Goal: Information Seeking & Learning: Learn about a topic

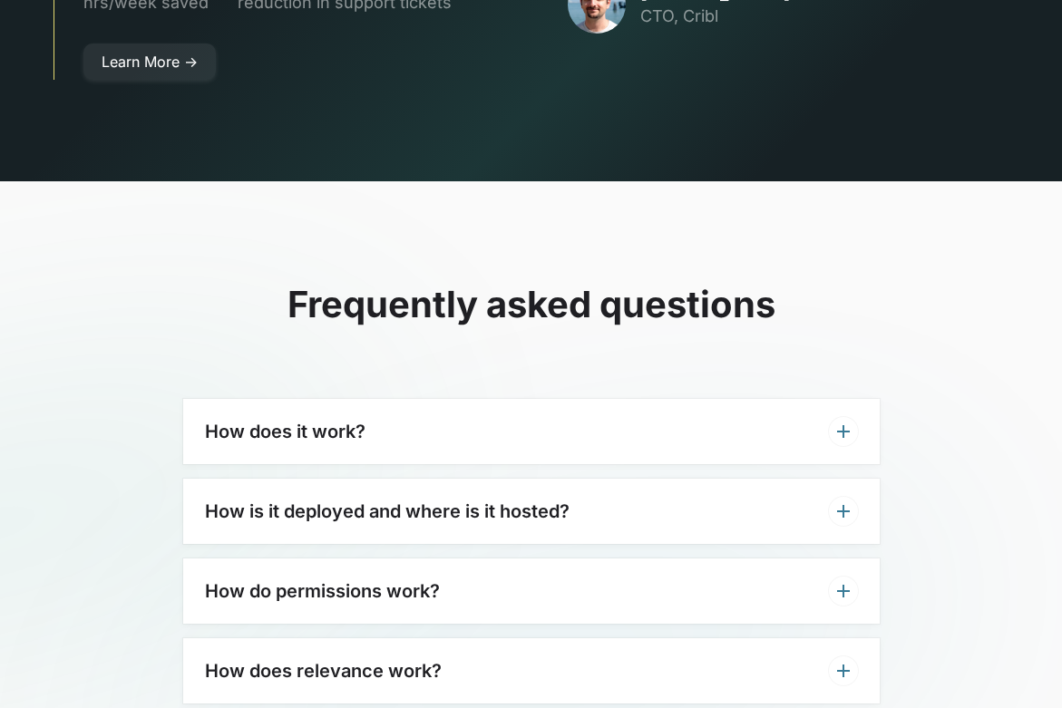
scroll to position [5165, 0]
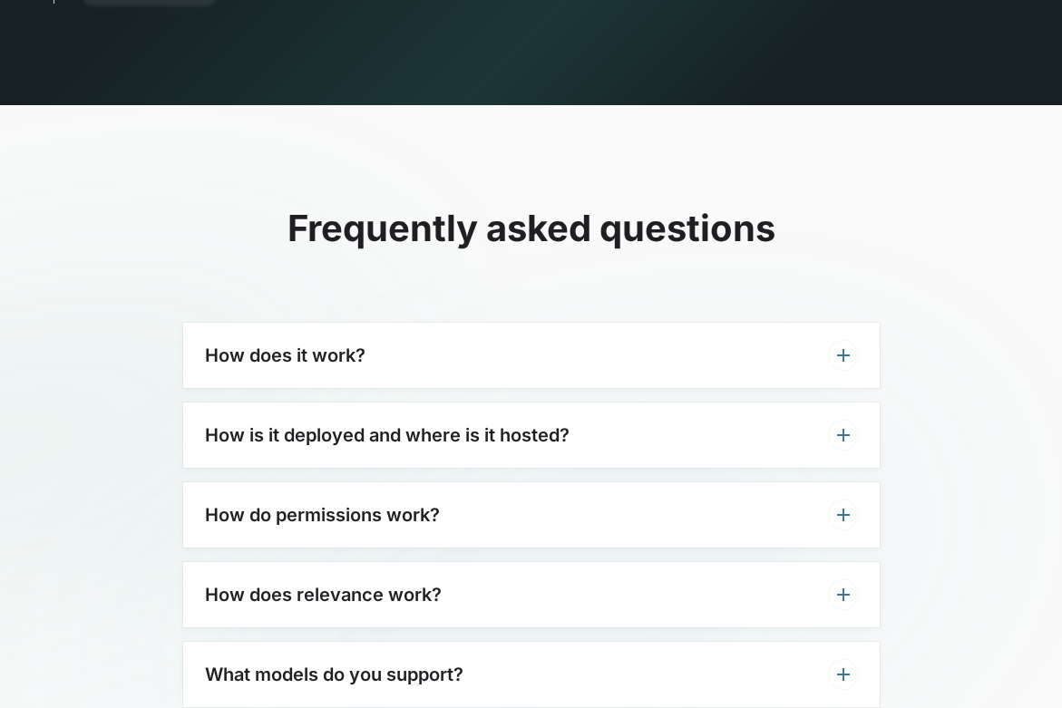
click at [751, 323] on div "How does it work?" at bounding box center [531, 355] width 696 height 65
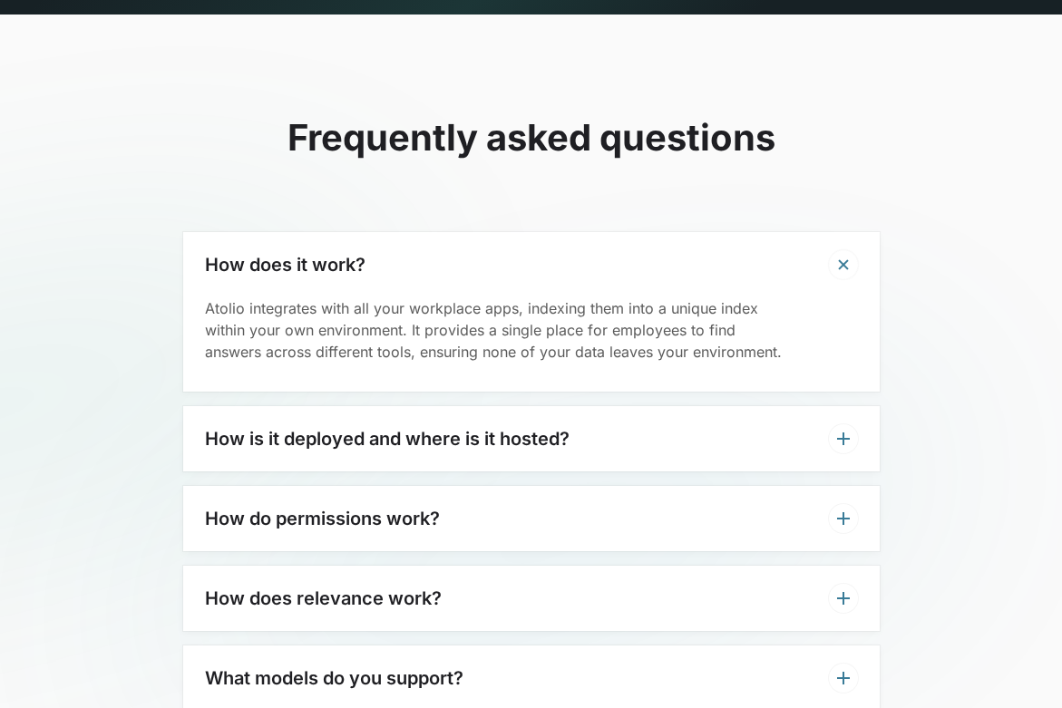
scroll to position [5259, 0]
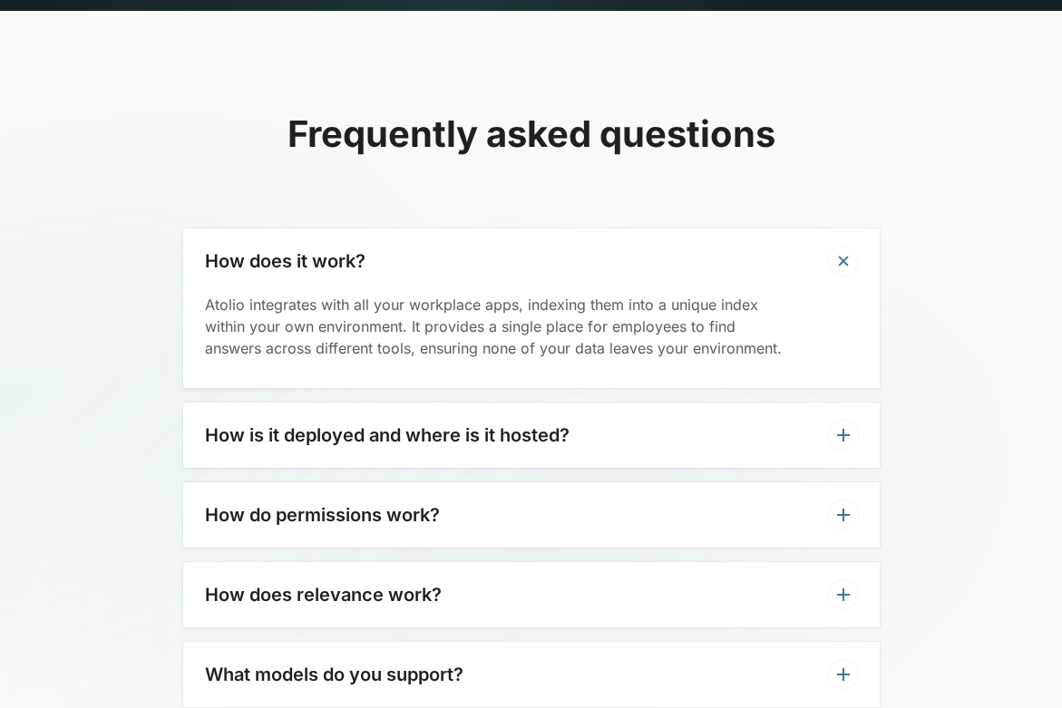
click at [746, 403] on div "How is it deployed and where is it hosted?" at bounding box center [531, 435] width 696 height 65
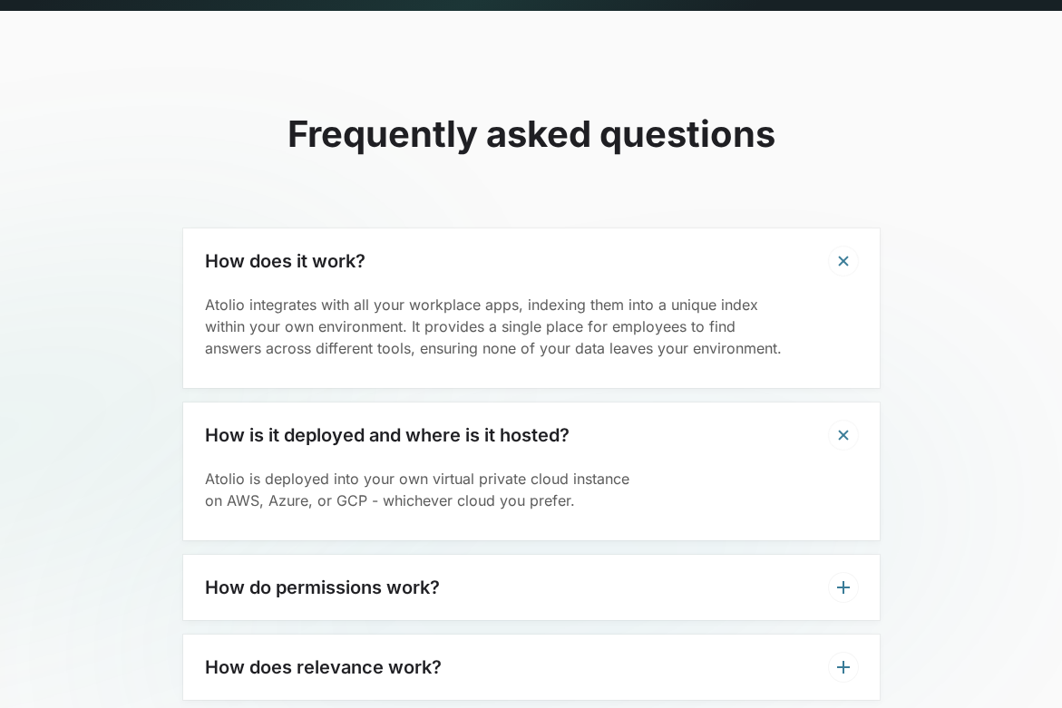
click at [746, 403] on div "How is it deployed and where is it hosted?" at bounding box center [531, 435] width 696 height 65
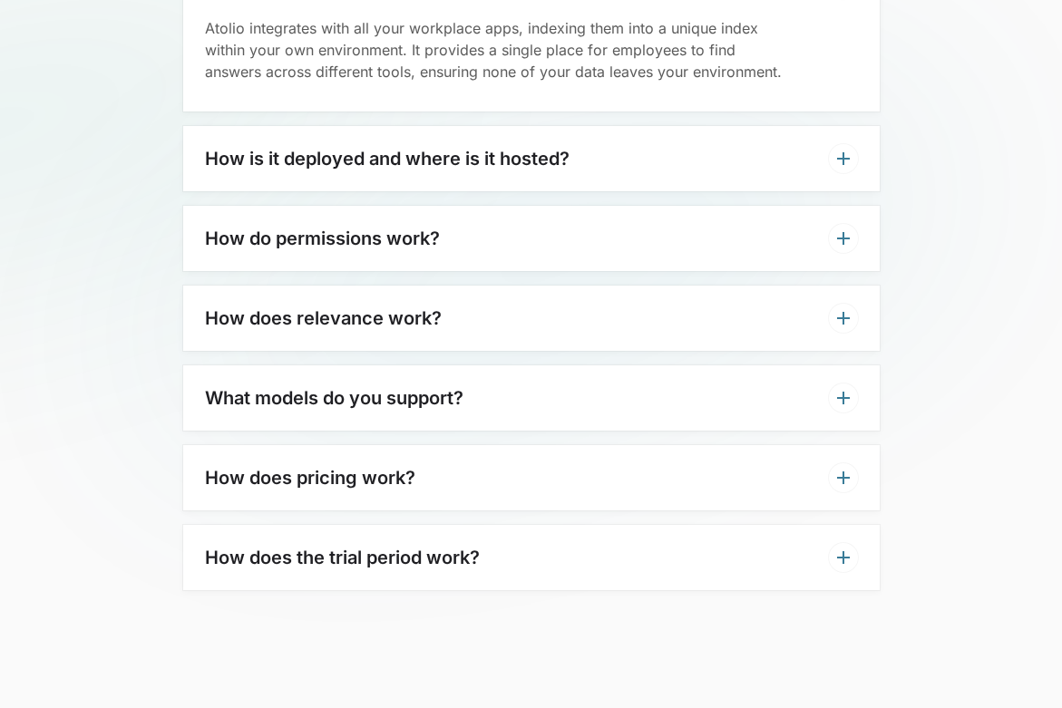
scroll to position [5550, 0]
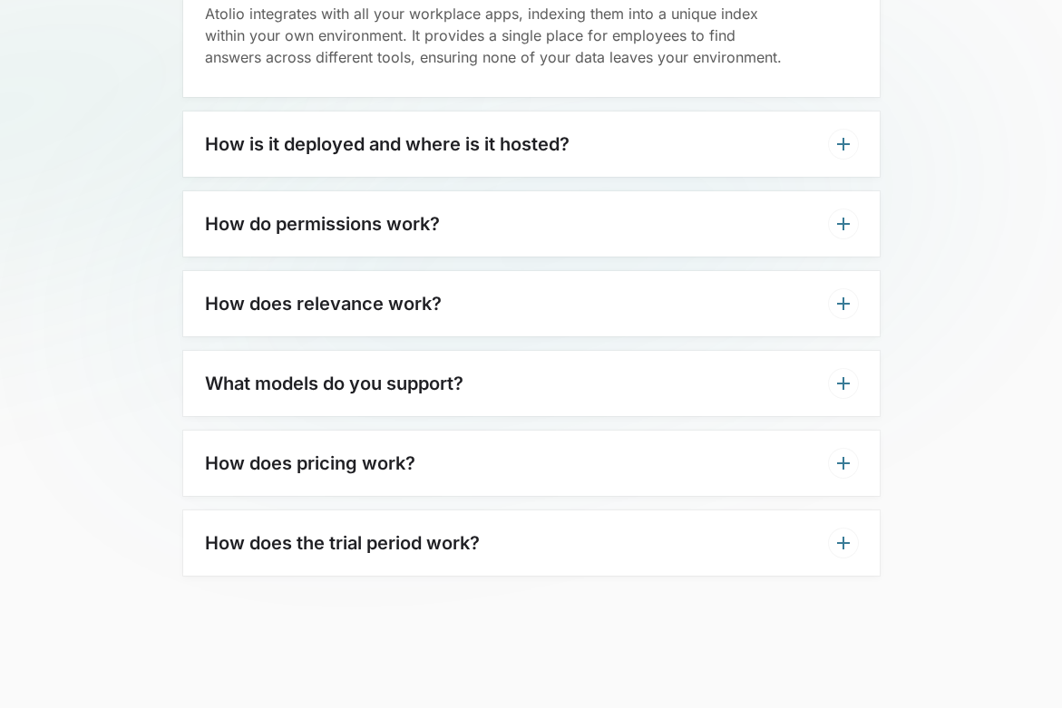
click at [633, 271] on div "How does relevance work?" at bounding box center [531, 303] width 696 height 65
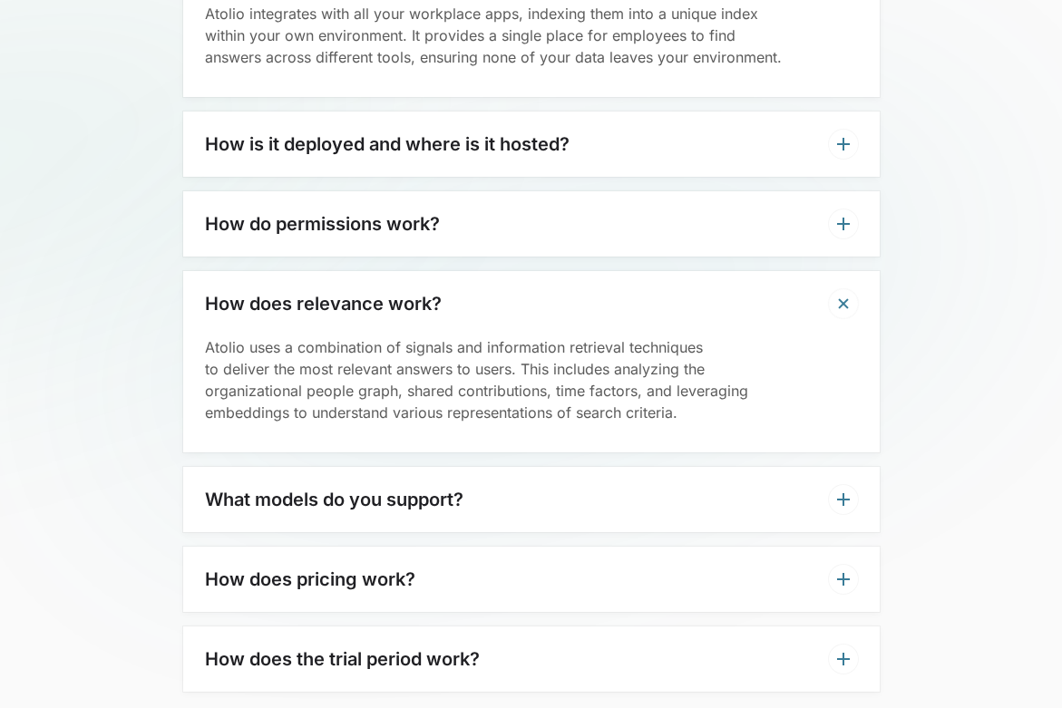
click at [633, 271] on div "How does relevance work?" at bounding box center [531, 303] width 696 height 65
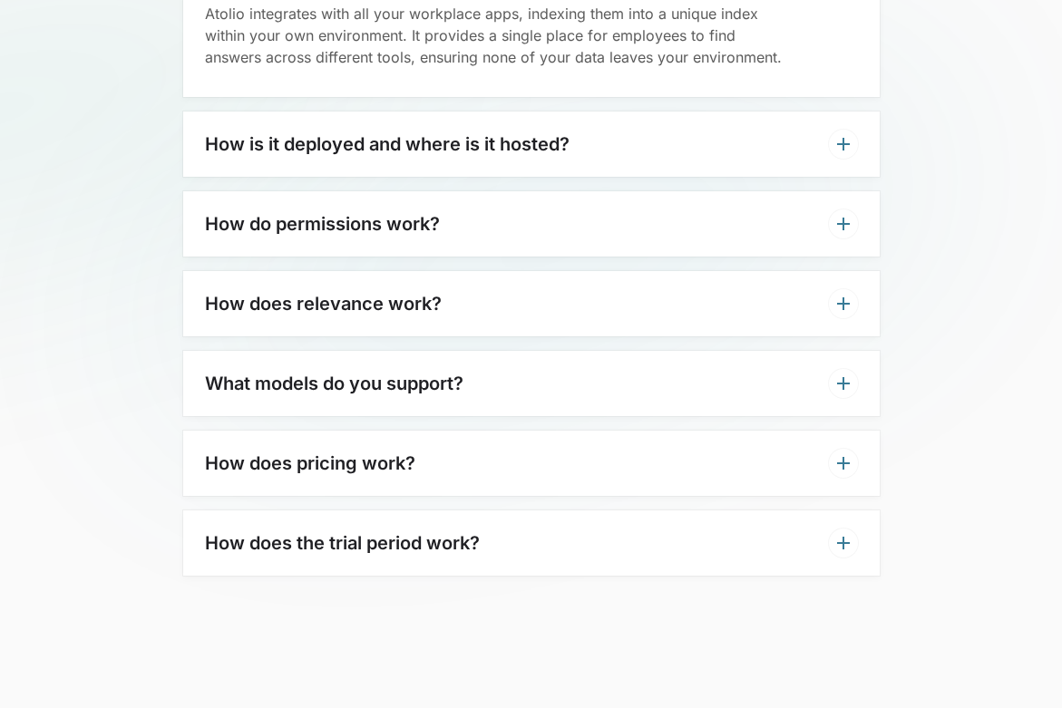
click at [548, 351] on div "What models do you support?" at bounding box center [531, 383] width 696 height 65
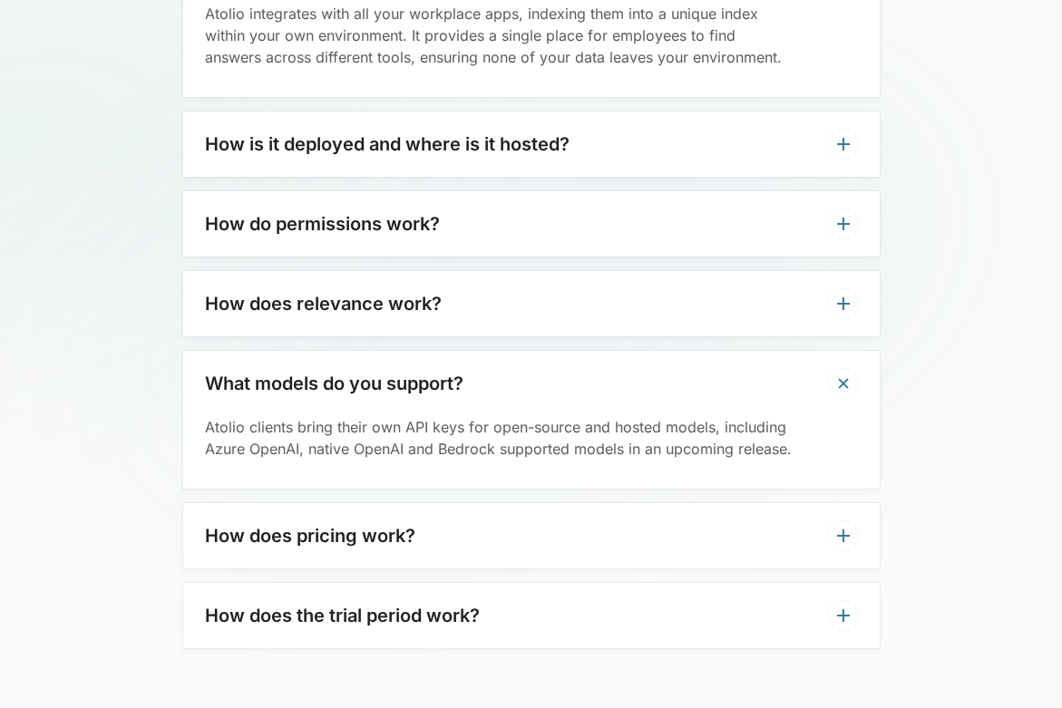
click at [551, 503] on div "How does pricing work?" at bounding box center [531, 535] width 696 height 65
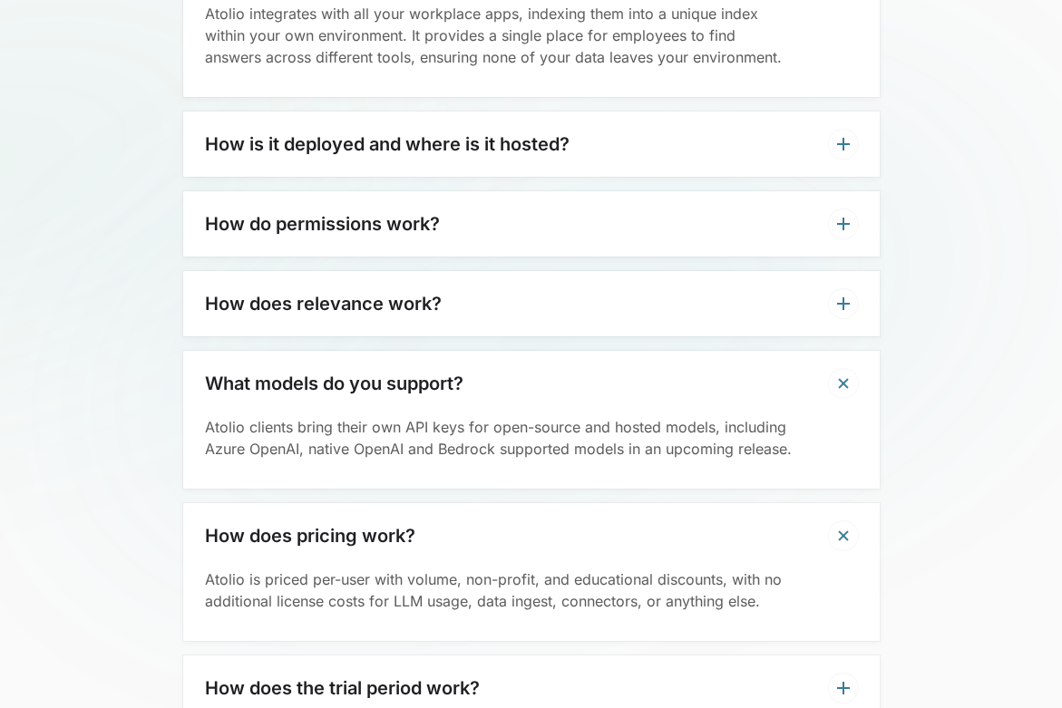
click at [554, 503] on div "How does pricing work?" at bounding box center [531, 535] width 696 height 65
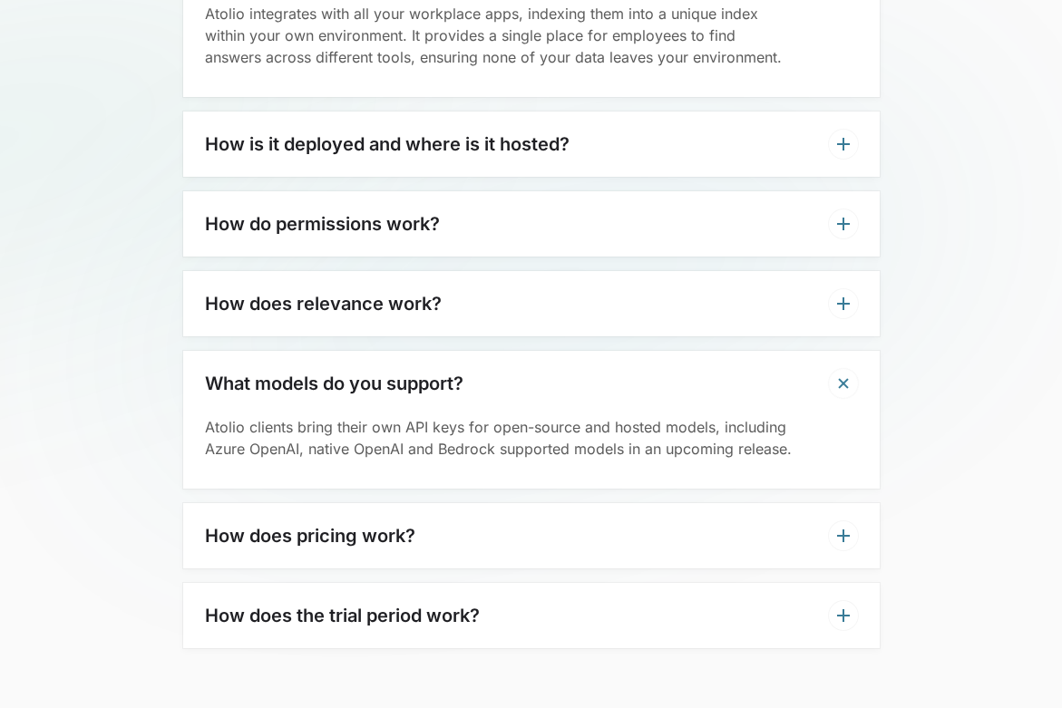
click at [413, 605] on h3 "How does the trial period work?" at bounding box center [342, 616] width 275 height 22
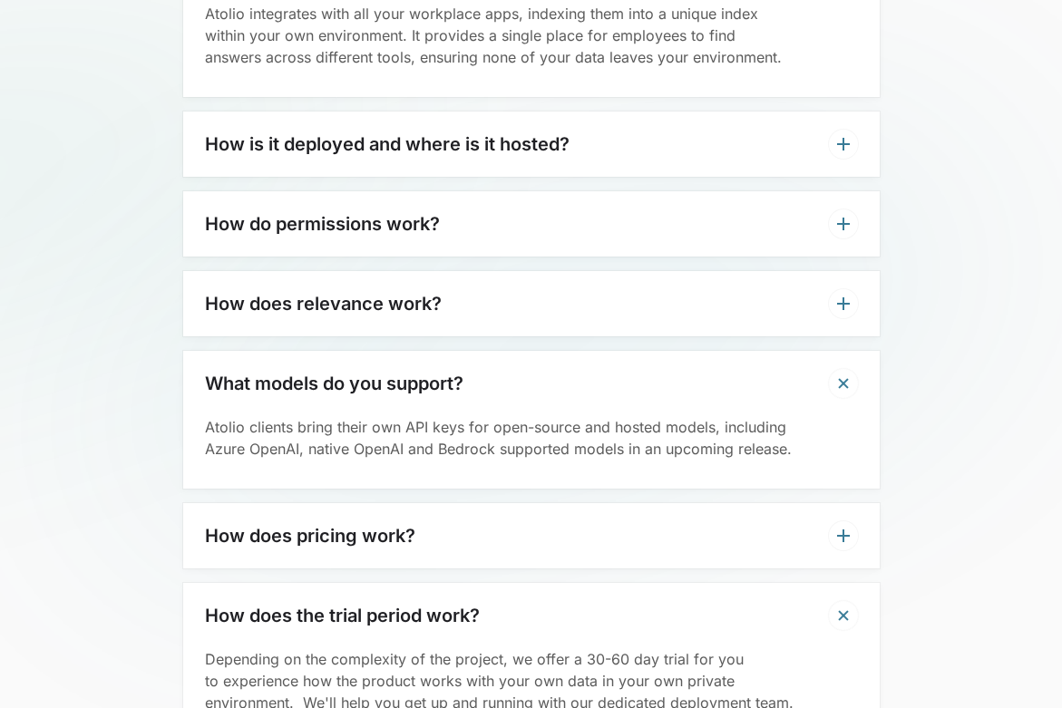
click at [413, 605] on h3 "How does the trial period work?" at bounding box center [342, 616] width 275 height 22
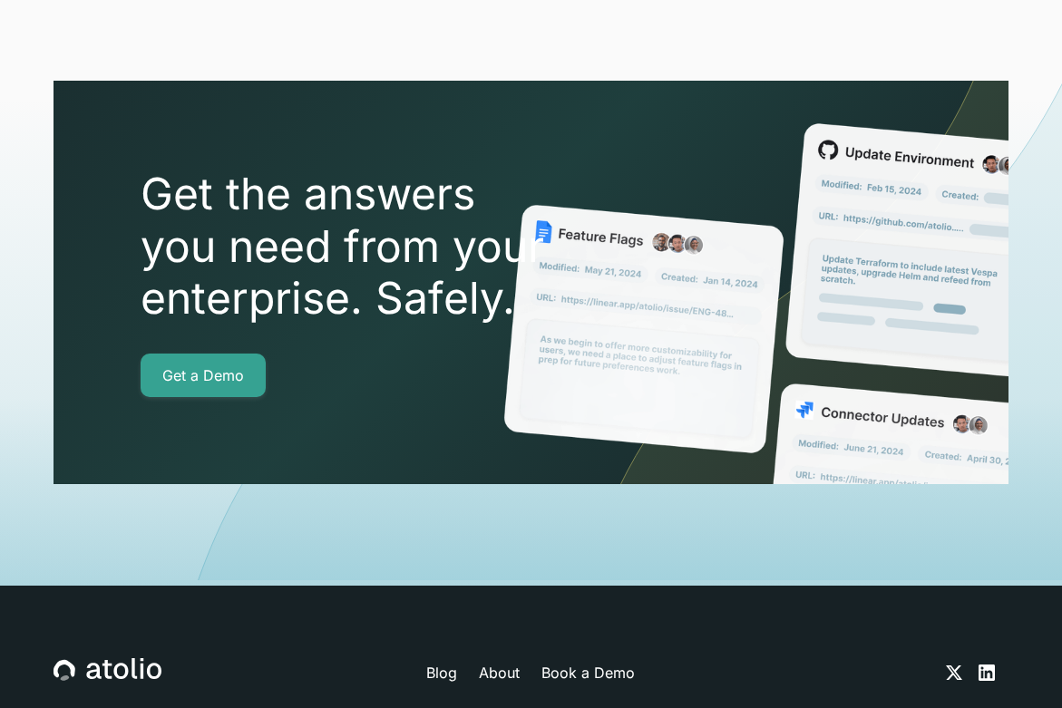
scroll to position [6344, 0]
